Goal: Task Accomplishment & Management: Use online tool/utility

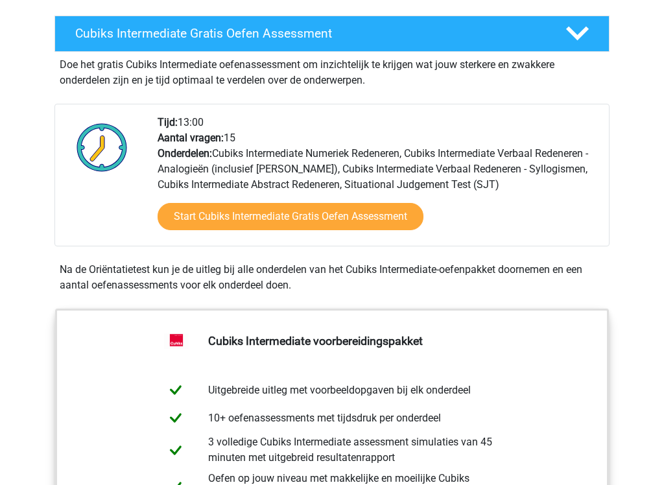
scroll to position [229, 0]
click at [389, 221] on link "Start Cubiks Intermediate Gratis Oefen Assessment" at bounding box center [291, 216] width 266 height 27
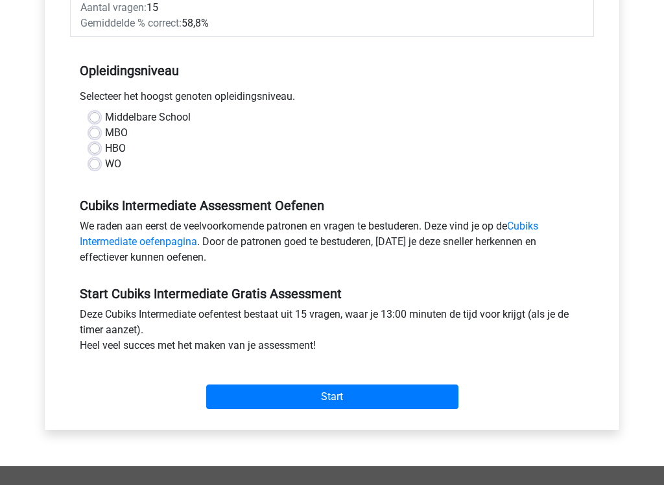
scroll to position [287, 0]
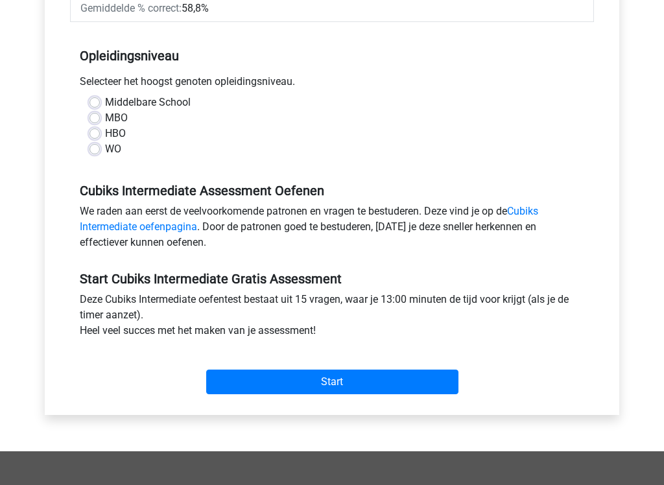
click at [105, 127] on label "HBO" at bounding box center [115, 135] width 21 height 16
click at [90, 127] on input "HBO" at bounding box center [95, 133] width 10 height 13
radio input "true"
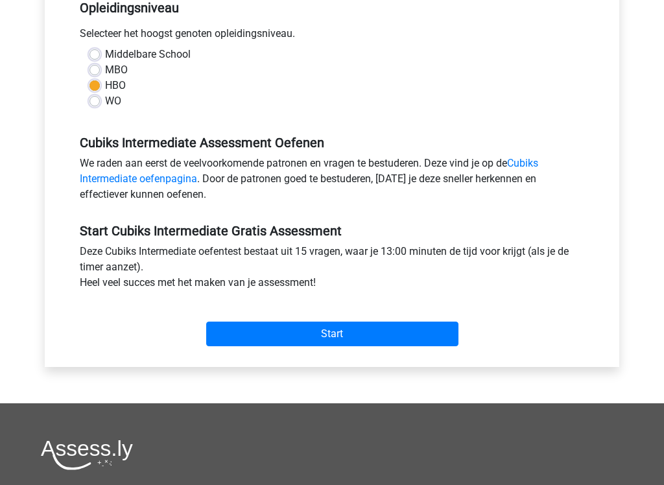
scroll to position [342, 0]
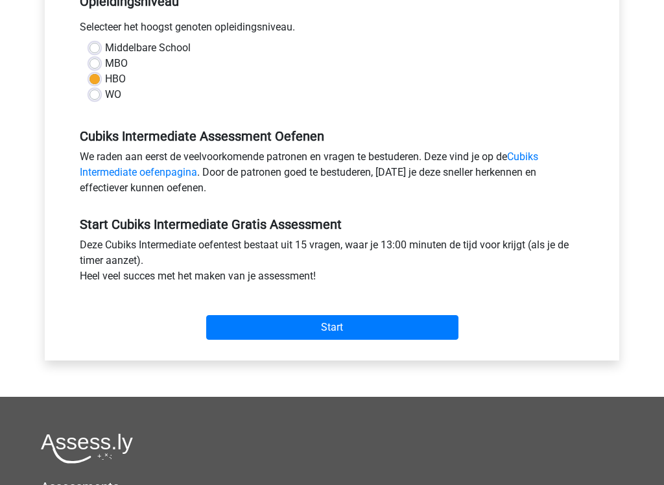
click at [136, 171] on div "We raden aan eerst de veelvoorkomende patronen en vragen te bestuderen. Deze vi…" at bounding box center [332, 176] width 524 height 52
click at [161, 162] on link "Cubiks Intermediate oefenpagina" at bounding box center [309, 165] width 459 height 28
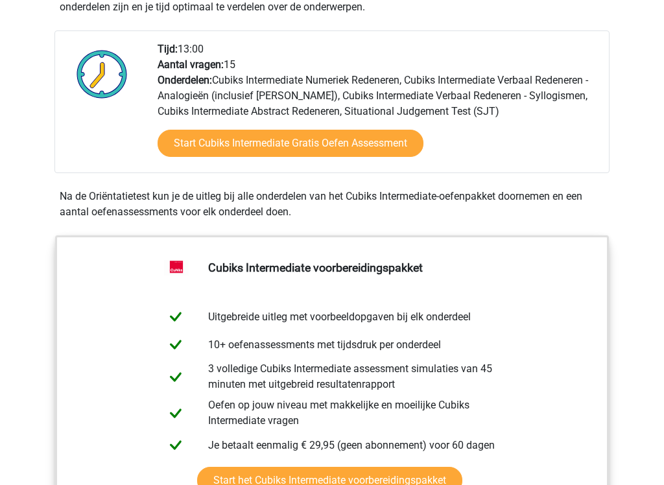
scroll to position [304, 0]
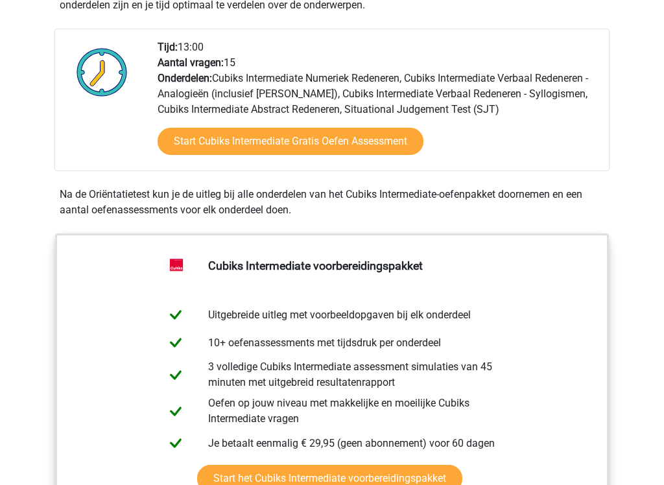
click at [384, 149] on link "Start Cubiks Intermediate Gratis Oefen Assessment" at bounding box center [291, 141] width 266 height 27
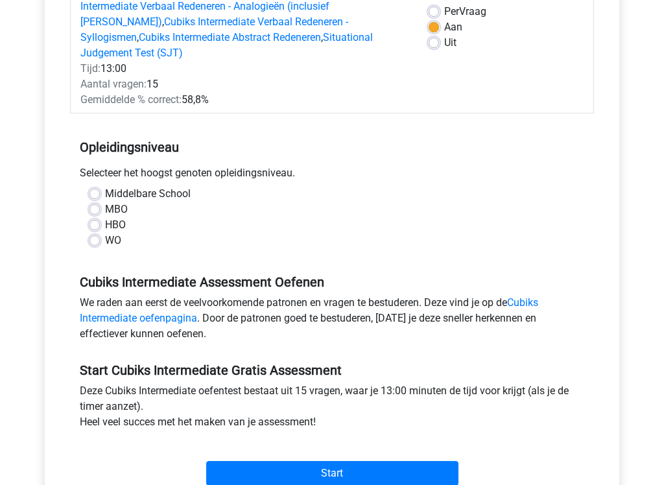
scroll to position [197, 0]
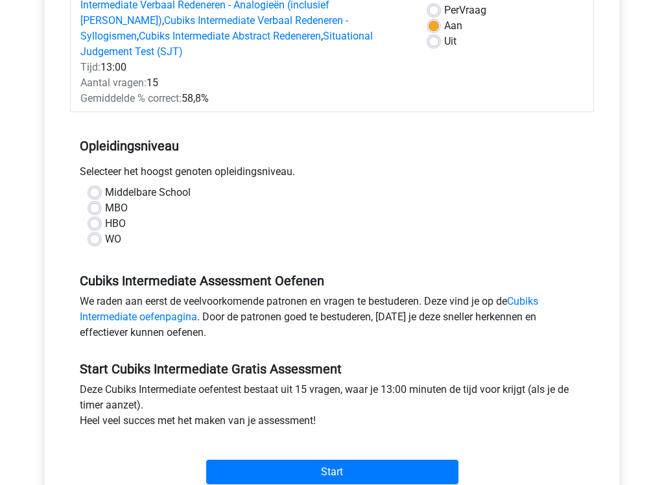
click at [105, 217] on label "HBO" at bounding box center [115, 225] width 21 height 16
click at [99, 217] on input "HBO" at bounding box center [95, 223] width 10 height 13
radio input "true"
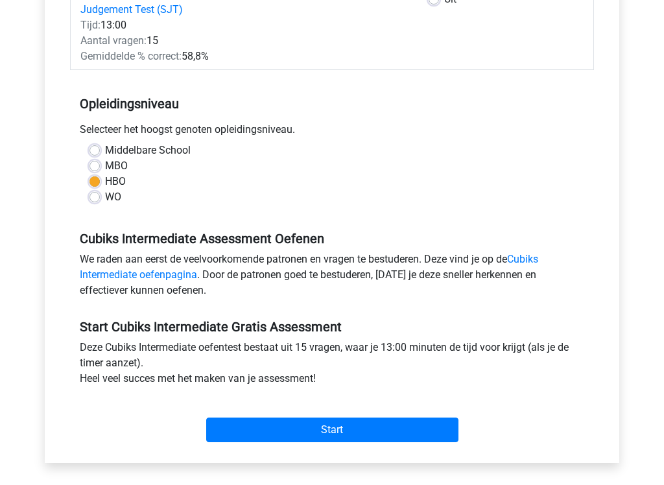
click at [366, 412] on input "Start" at bounding box center [332, 431] width 252 height 25
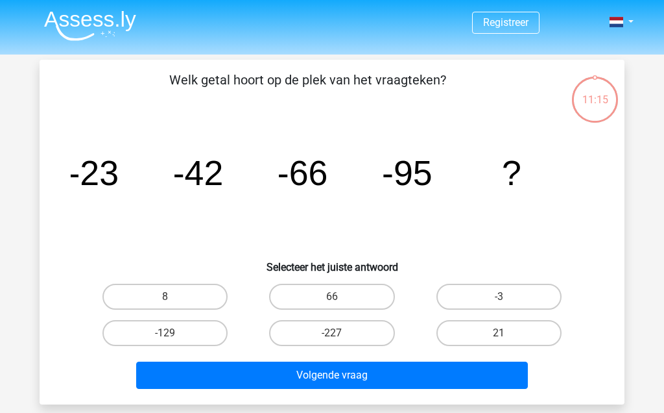
click at [297, 208] on icon "image/svg+xml -23 -42 -66 -95 ?" at bounding box center [332, 184] width 523 height 131
click at [177, 339] on label "-129" at bounding box center [165, 333] width 125 height 26
click at [174, 339] on input "-129" at bounding box center [169, 337] width 8 height 8
radio input "true"
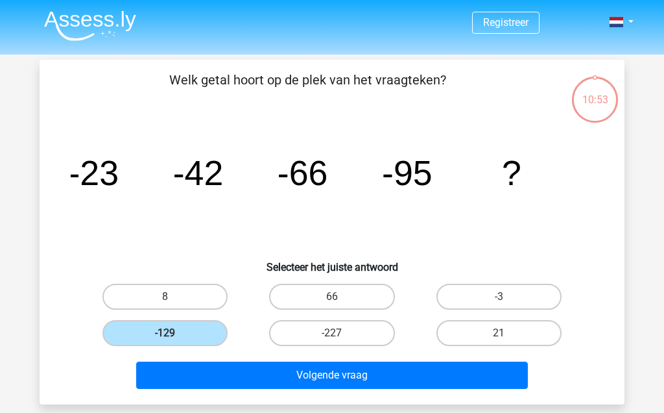
click at [232, 372] on button "Volgende vraag" at bounding box center [332, 374] width 393 height 27
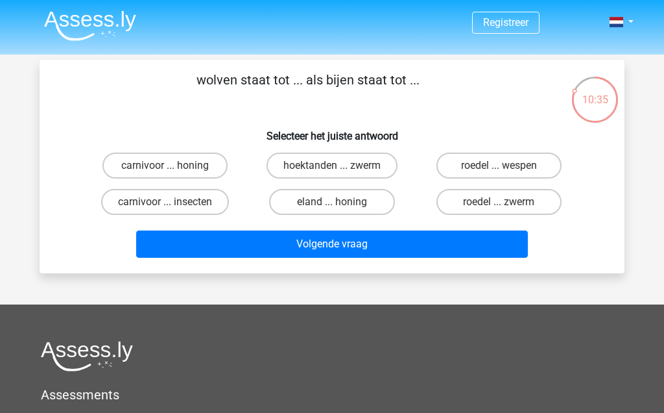
click at [493, 208] on label "roedel ... zwerm" at bounding box center [499, 202] width 125 height 26
click at [499, 208] on input "roedel ... zwerm" at bounding box center [503, 206] width 8 height 8
radio input "true"
click at [419, 252] on button "Volgende vraag" at bounding box center [332, 243] width 393 height 27
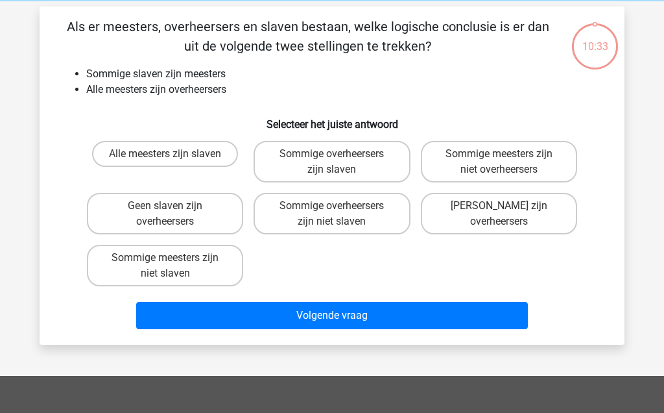
scroll to position [60, 0]
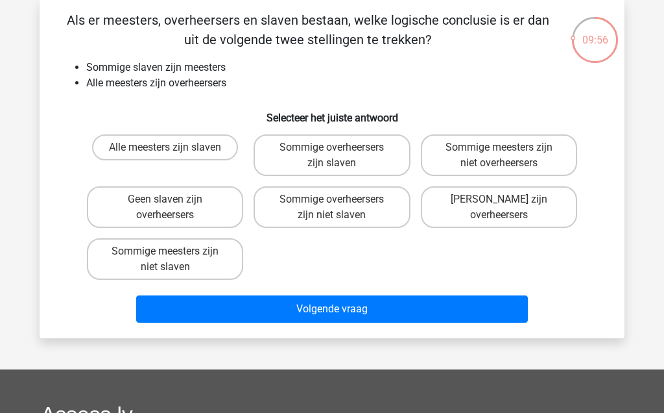
click at [315, 167] on label "Sommige overheersers zijn slaven" at bounding box center [332, 155] width 156 height 42
click at [332, 156] on input "Sommige overheersers zijn slaven" at bounding box center [336, 151] width 8 height 8
radio input "true"
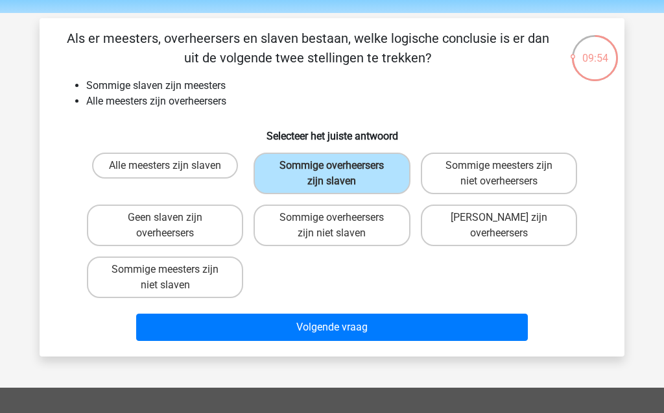
scroll to position [0, 0]
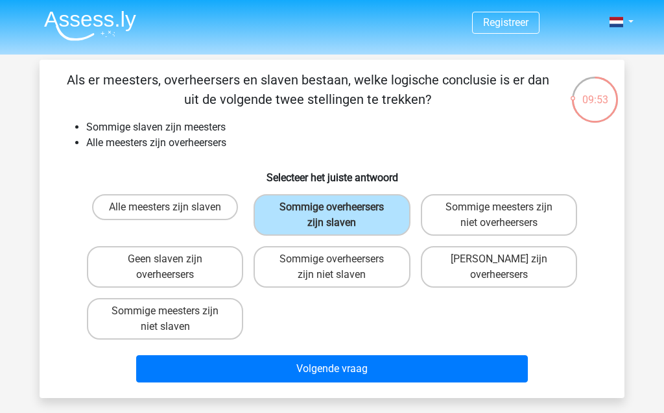
click at [269, 361] on button "Volgende vraag" at bounding box center [332, 368] width 393 height 27
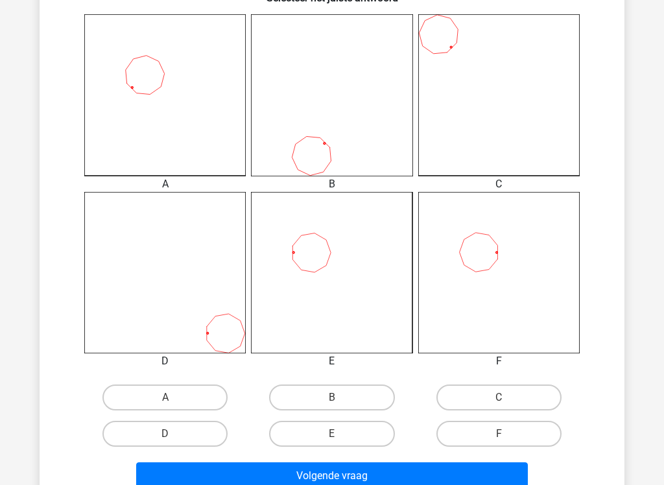
scroll to position [352, 0]
click at [318, 266] on icon at bounding box center [332, 273] width 162 height 162
click at [319, 261] on icon at bounding box center [332, 273] width 162 height 162
click at [313, 262] on icon at bounding box center [332, 273] width 162 height 162
click at [341, 412] on input "E" at bounding box center [336, 438] width 8 height 8
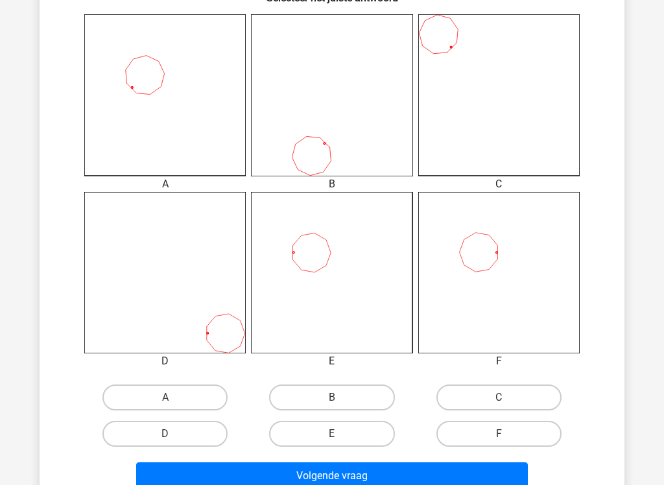
radio input "true"
click at [390, 412] on button "Volgende vraag" at bounding box center [332, 476] width 393 height 27
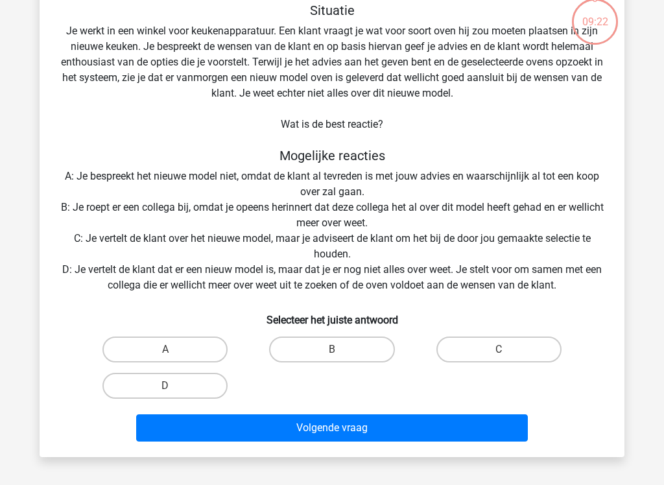
scroll to position [60, 0]
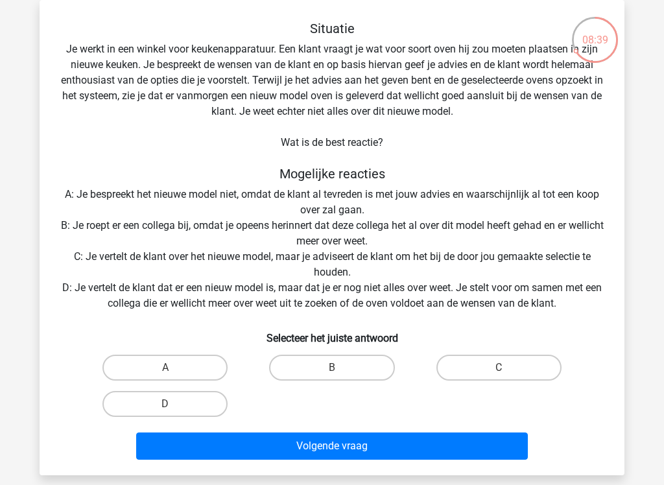
click at [195, 408] on label "D" at bounding box center [165, 404] width 125 height 26
click at [174, 408] on input "D" at bounding box center [169, 408] width 8 height 8
radio input "true"
click at [308, 412] on button "Volgende vraag" at bounding box center [332, 446] width 393 height 27
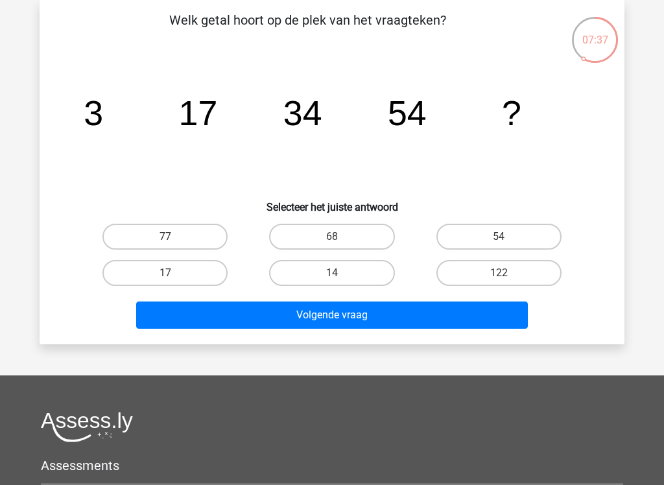
click at [177, 247] on label "77" at bounding box center [165, 237] width 125 height 26
click at [174, 245] on input "77" at bounding box center [169, 241] width 8 height 8
radio input "true"
click at [353, 323] on button "Volgende vraag" at bounding box center [332, 315] width 393 height 27
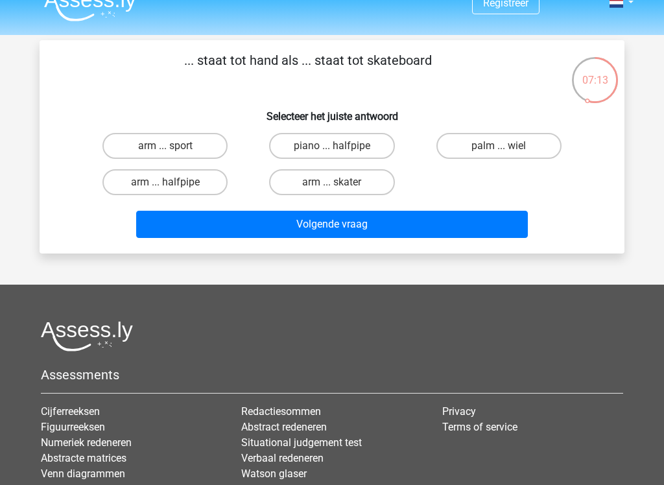
scroll to position [19, 0]
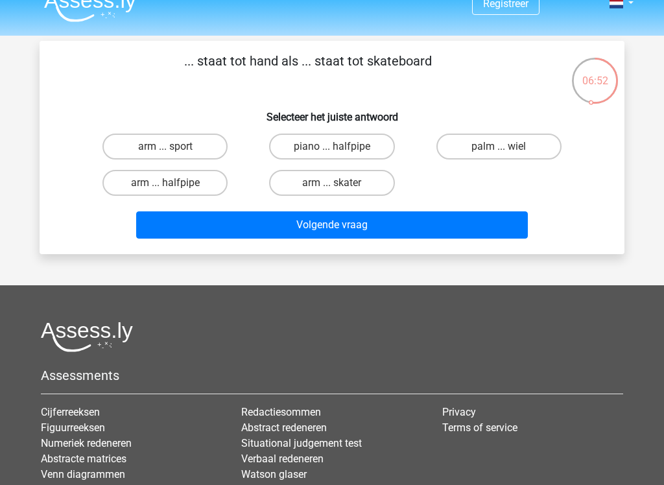
click at [507, 157] on label "palm ... wiel" at bounding box center [499, 147] width 125 height 26
click at [507, 155] on input "palm ... wiel" at bounding box center [503, 151] width 8 height 8
radio input "true"
click at [397, 229] on button "Volgende vraag" at bounding box center [332, 225] width 393 height 27
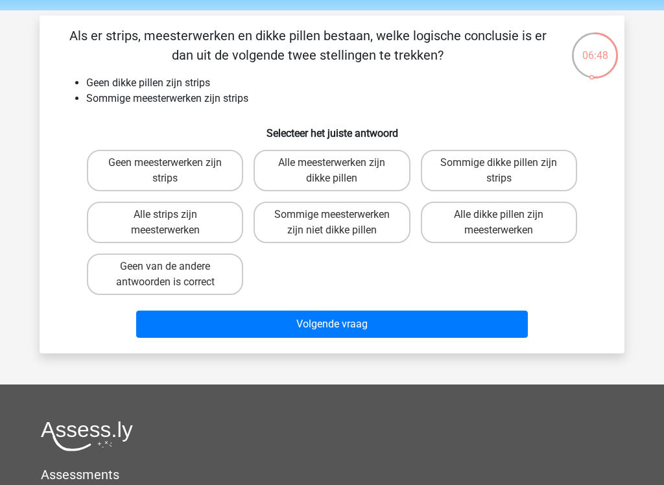
scroll to position [47, 0]
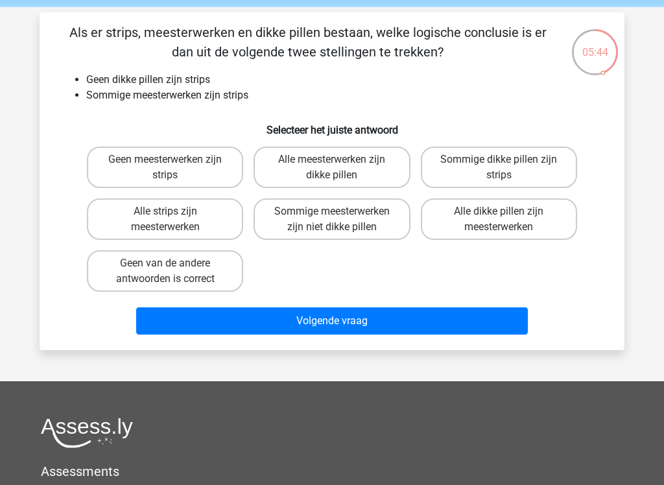
click at [197, 277] on label "Geen van de andere antwoorden is correct" at bounding box center [165, 271] width 156 height 42
click at [174, 272] on input "Geen van de andere antwoorden is correct" at bounding box center [169, 267] width 8 height 8
radio input "true"
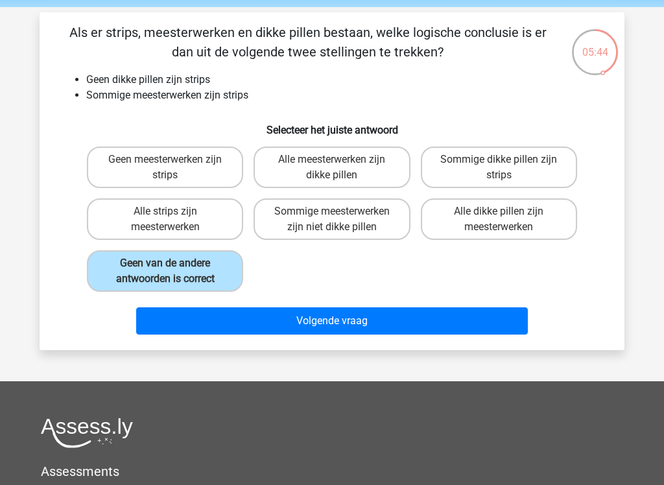
click at [311, 318] on button "Volgende vraag" at bounding box center [332, 321] width 393 height 27
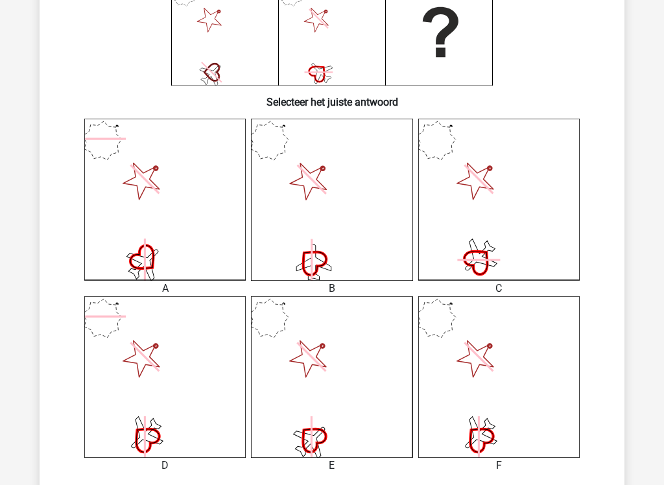
scroll to position [255, 0]
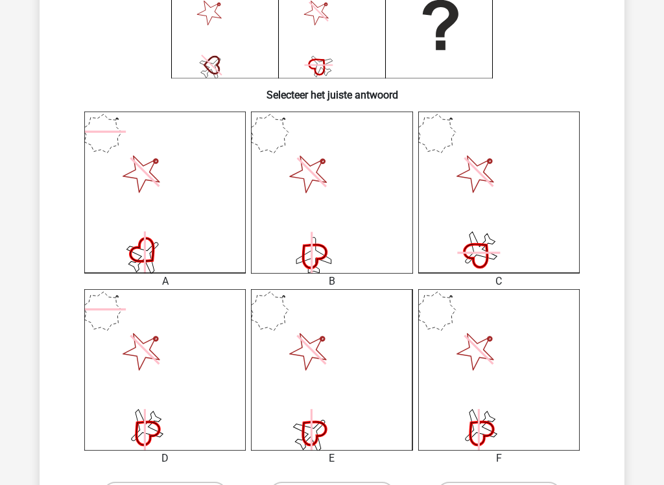
click at [457, 412] on icon at bounding box center [500, 370] width 162 height 162
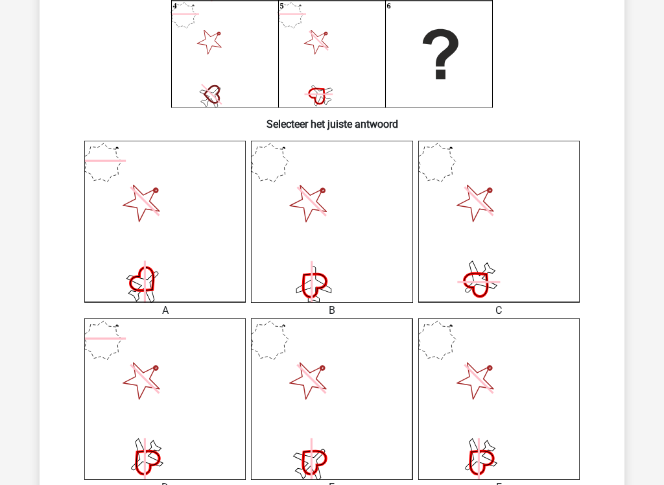
scroll to position [229, 0]
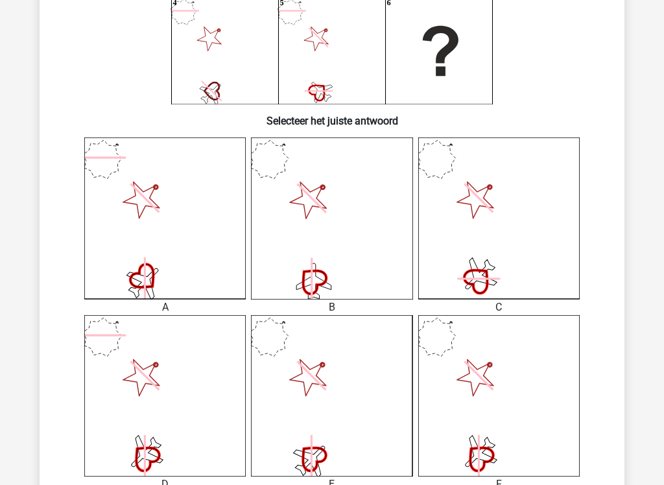
click at [485, 412] on icon at bounding box center [500, 396] width 162 height 162
click at [493, 378] on icon at bounding box center [500, 396] width 162 height 162
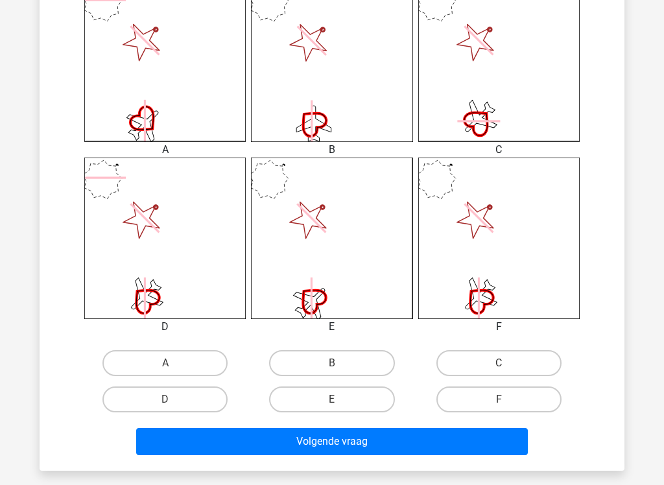
scroll to position [387, 0]
click at [488, 398] on label "F" at bounding box center [499, 400] width 125 height 26
click at [499, 400] on input "F" at bounding box center [503, 404] width 8 height 8
radio input "true"
click at [412, 412] on button "Volgende vraag" at bounding box center [332, 441] width 393 height 27
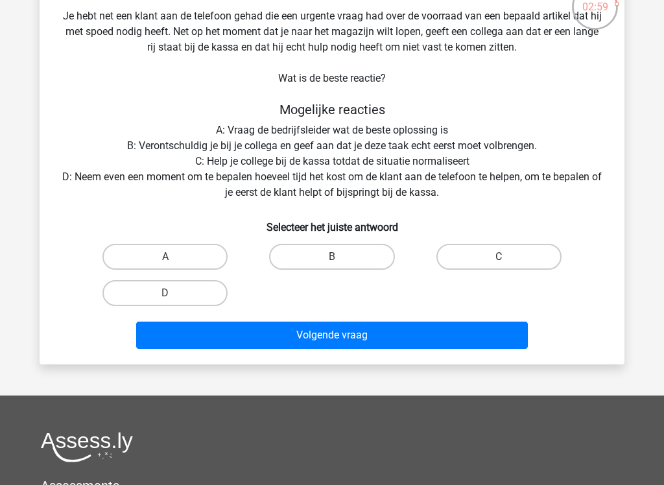
scroll to position [93, 0]
click at [335, 264] on input "B" at bounding box center [336, 261] width 8 height 8
radio input "true"
click at [348, 338] on button "Volgende vraag" at bounding box center [332, 335] width 393 height 27
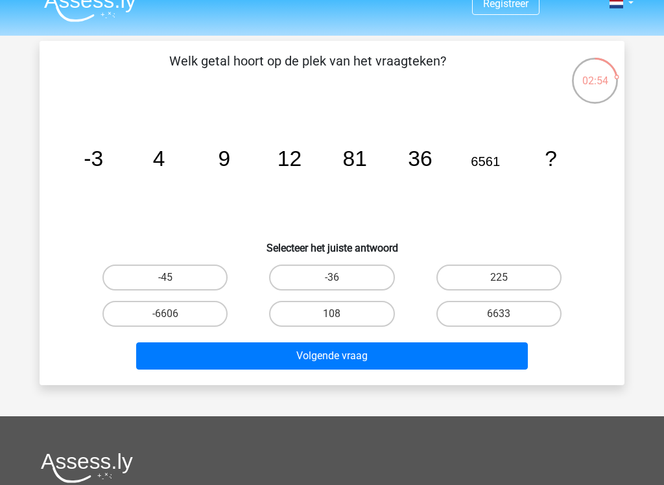
scroll to position [23, 0]
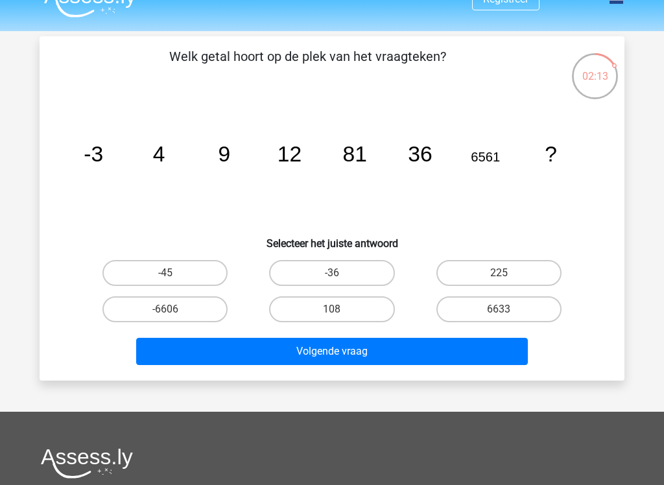
click at [326, 311] on label "108" at bounding box center [331, 310] width 125 height 26
click at [332, 311] on input "108" at bounding box center [336, 314] width 8 height 8
radio input "true"
click at [330, 353] on button "Volgende vraag" at bounding box center [332, 351] width 393 height 27
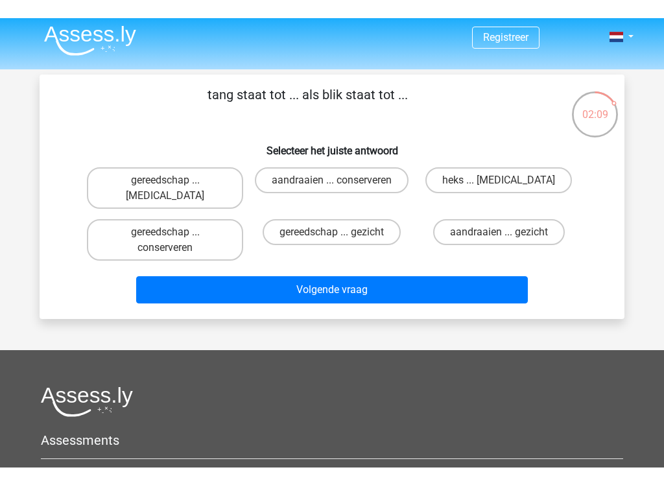
scroll to position [0, 0]
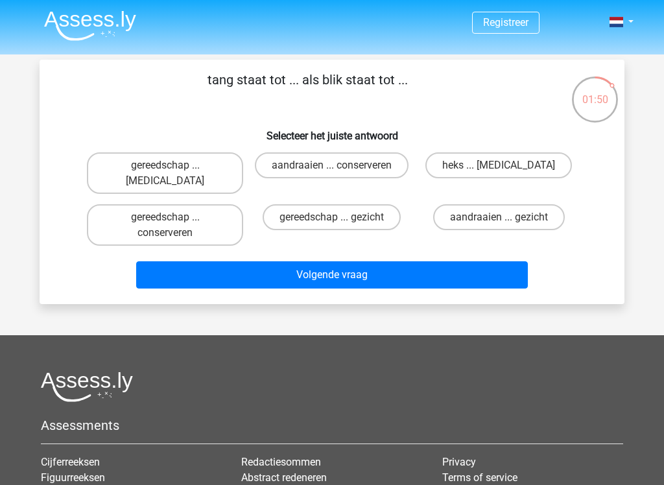
click at [315, 232] on div "gereedschap ... gezicht" at bounding box center [332, 225] width 167 height 52
click at [353, 173] on label "aandraaien ... conserveren" at bounding box center [332, 165] width 154 height 26
click at [341, 173] on input "aandraaien ... conserveren" at bounding box center [336, 169] width 8 height 8
radio input "true"
click at [331, 288] on button "Volgende vraag" at bounding box center [332, 275] width 393 height 27
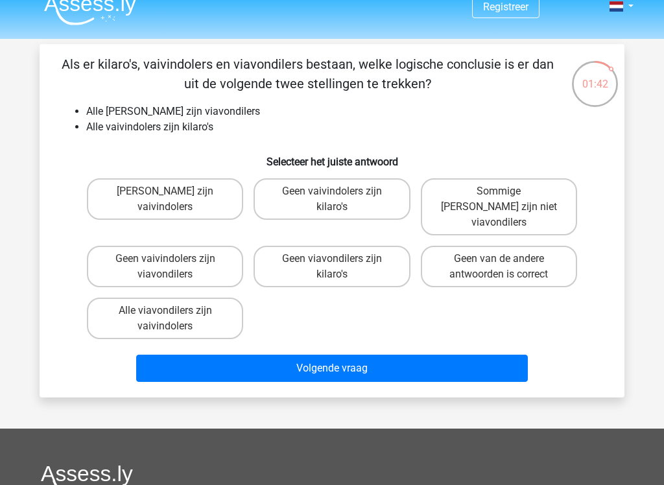
scroll to position [18, 0]
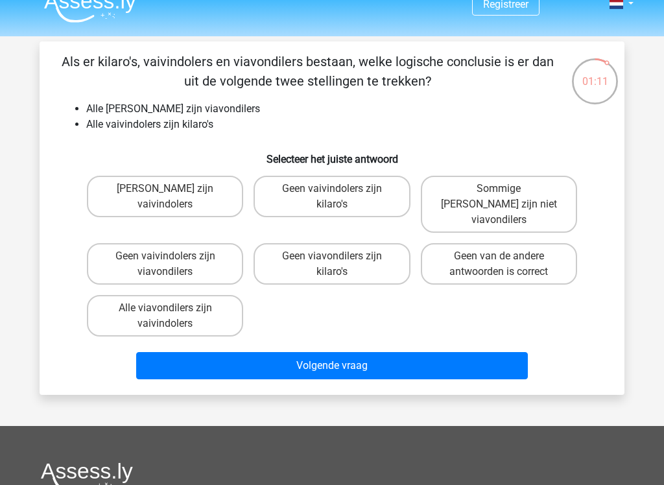
click at [210, 304] on label "Alle viavondilers zijn vaivindolers" at bounding box center [165, 316] width 156 height 42
click at [174, 308] on input "Alle viavondilers zijn vaivindolers" at bounding box center [169, 312] width 8 height 8
radio input "true"
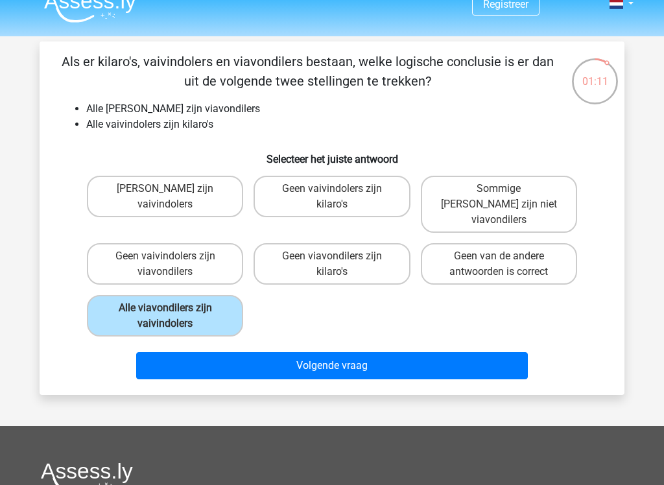
click at [303, 359] on button "Volgende vraag" at bounding box center [332, 365] width 393 height 27
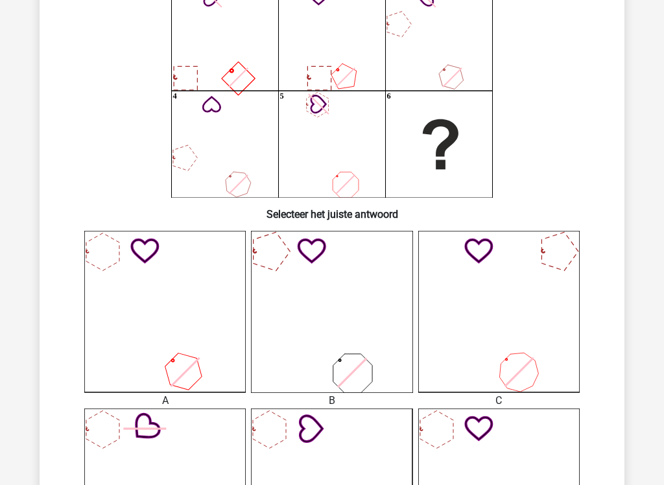
scroll to position [136, 0]
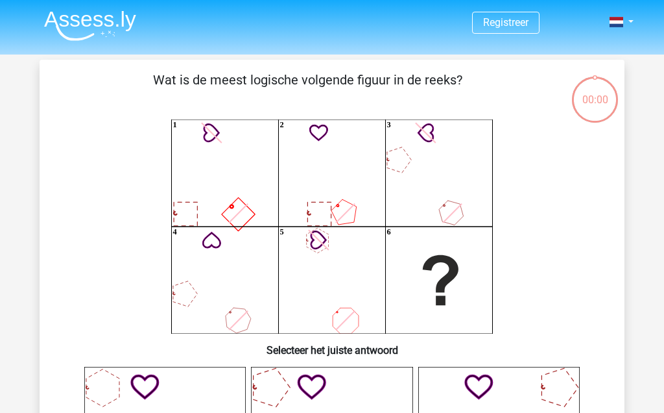
scroll to position [175, 0]
